Goal: Information Seeking & Learning: Learn about a topic

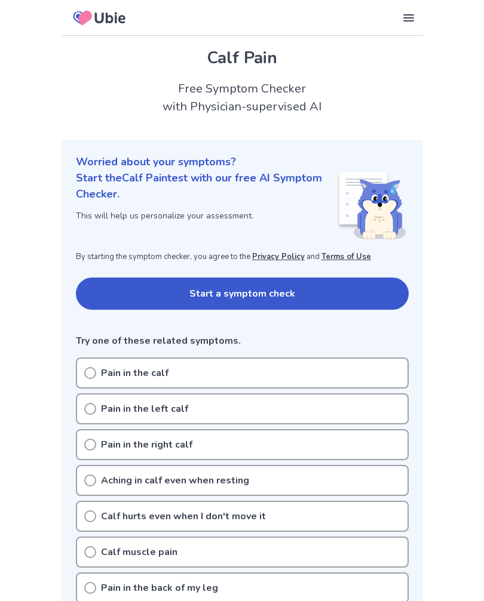
click at [98, 373] on div "Pain in the calf" at bounding box center [242, 373] width 333 height 31
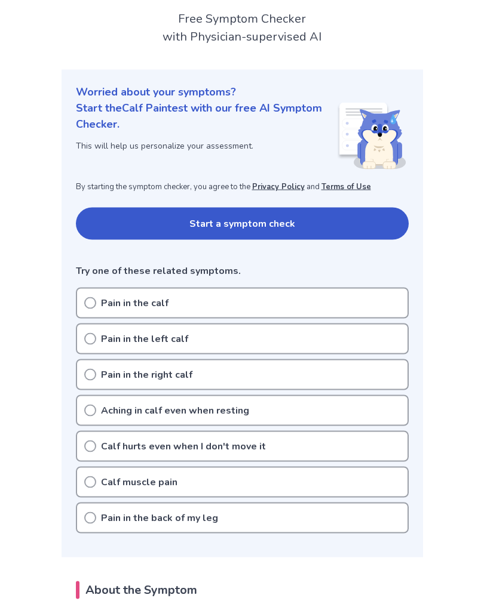
scroll to position [70, 0]
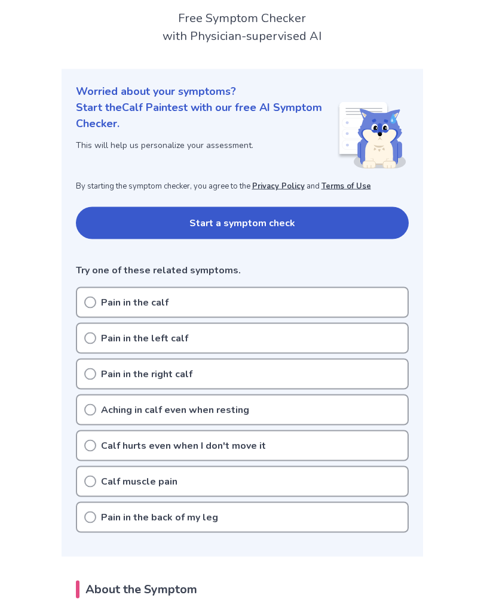
click at [100, 444] on div "Calf hurts even when I don't move it" at bounding box center [242, 445] width 333 height 31
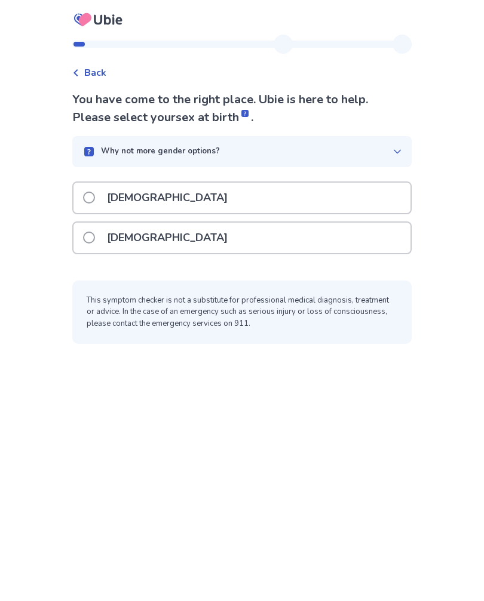
click at [104, 195] on label "Male" at bounding box center [159, 198] width 152 height 30
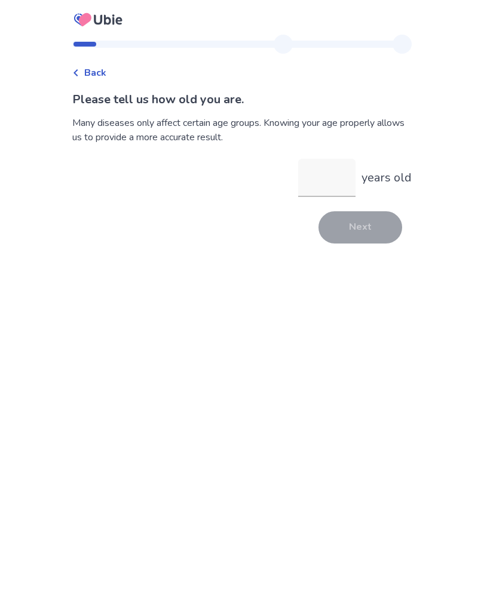
click at [324, 186] on input "years old" at bounding box center [326, 178] width 57 height 38
type input "**"
click at [368, 230] on button "Next" at bounding box center [360, 227] width 84 height 32
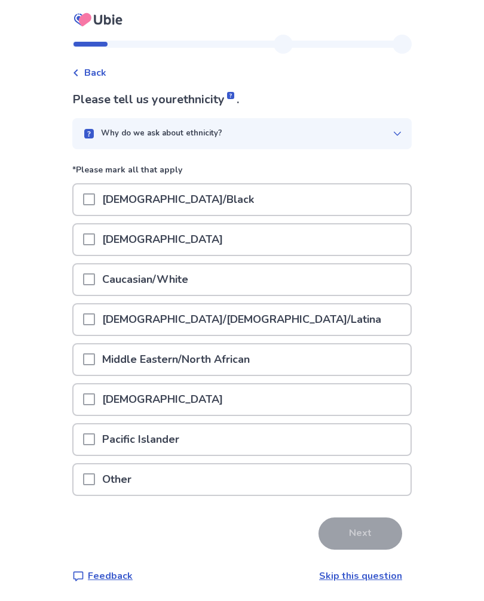
click at [95, 279] on span at bounding box center [89, 279] width 12 height 12
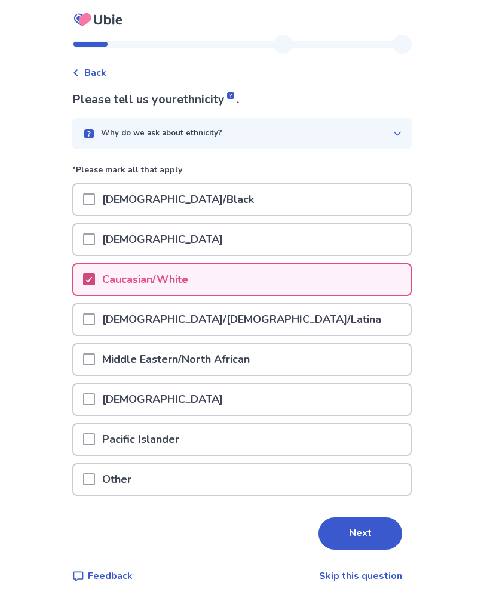
click at [355, 535] on button "Next" at bounding box center [360, 534] width 84 height 32
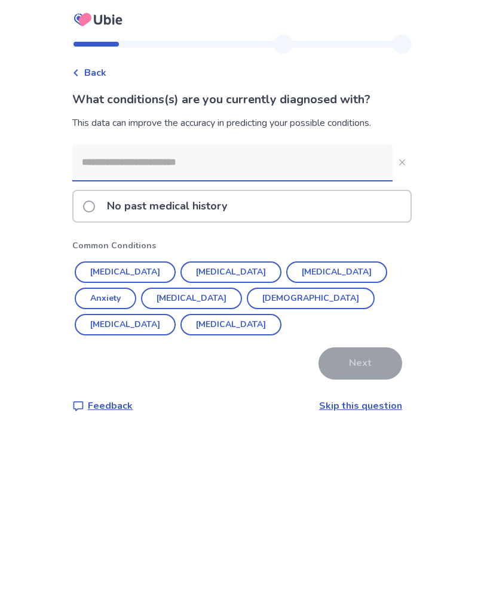
click at [95, 210] on span at bounding box center [89, 207] width 12 height 12
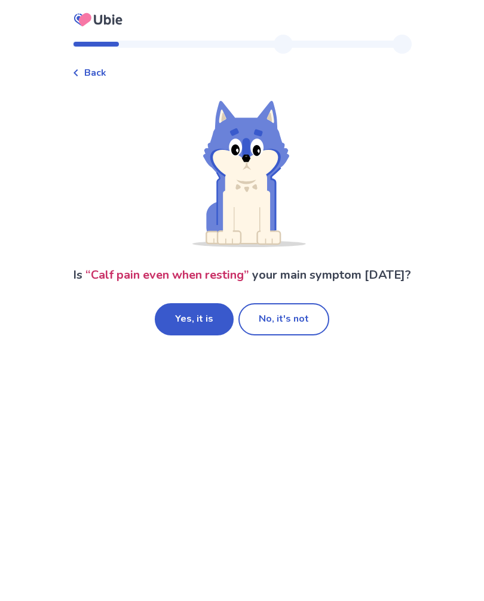
click at [207, 335] on button "Yes, it is" at bounding box center [194, 319] width 79 height 32
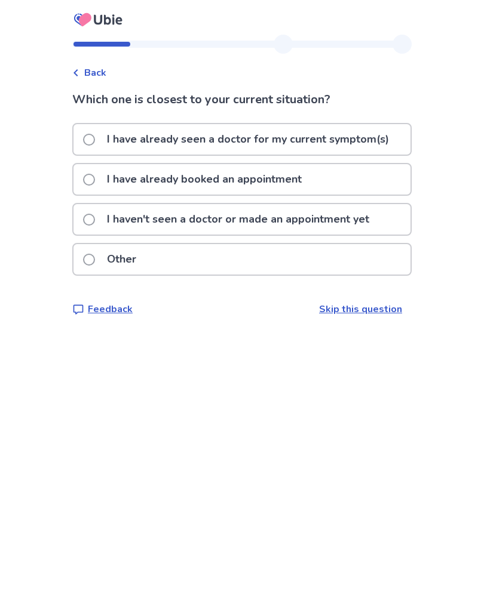
click at [95, 218] on span at bounding box center [89, 220] width 12 height 12
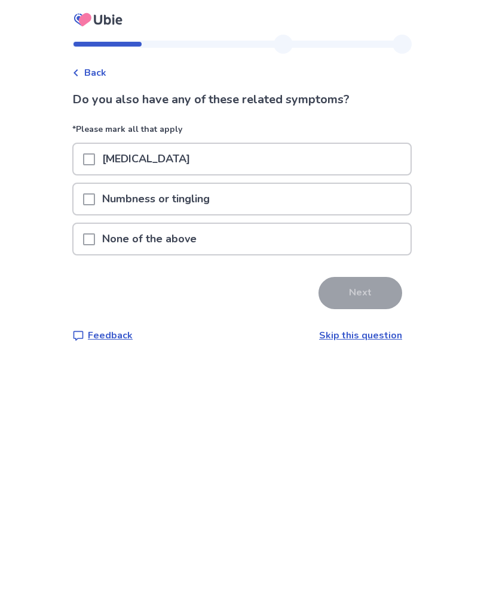
click at [95, 237] on span at bounding box center [89, 239] width 12 height 12
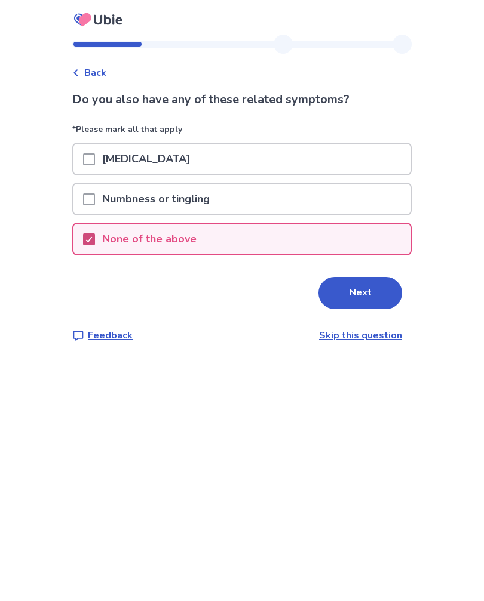
click at [358, 291] on button "Next" at bounding box center [360, 293] width 84 height 32
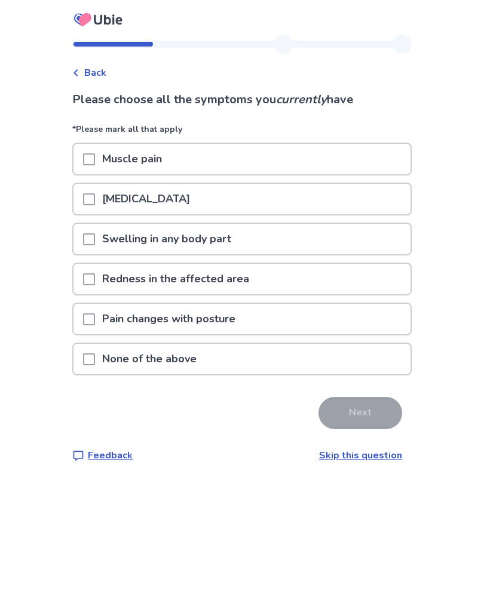
click at [95, 157] on span at bounding box center [89, 159] width 12 height 12
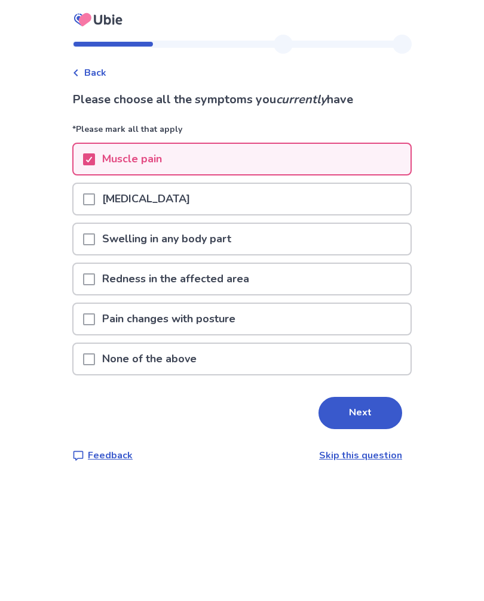
click at [95, 195] on span at bounding box center [89, 199] width 12 height 12
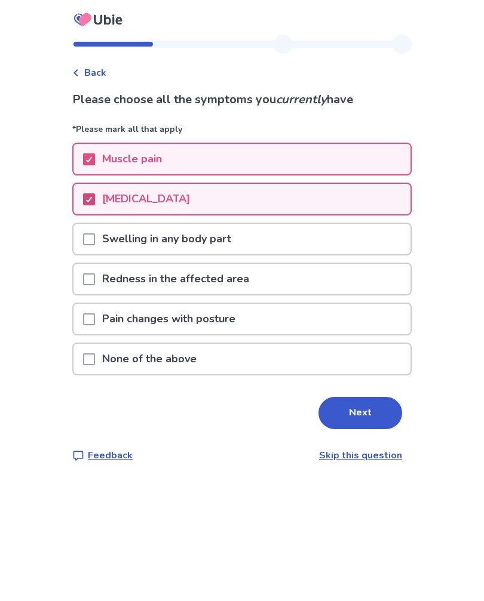
click at [365, 406] on button "Next" at bounding box center [360, 413] width 84 height 32
